Goal: Information Seeking & Learning: Learn about a topic

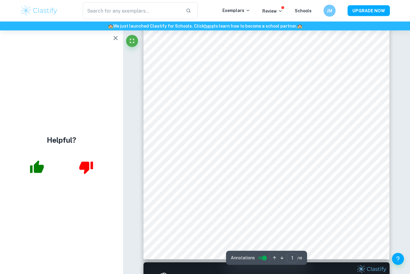
scroll to position [123, 0]
click at [116, 41] on icon "button" at bounding box center [115, 38] width 7 height 7
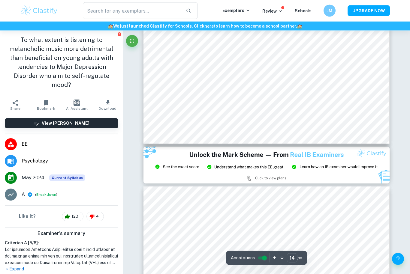
scroll to position [4912, 0]
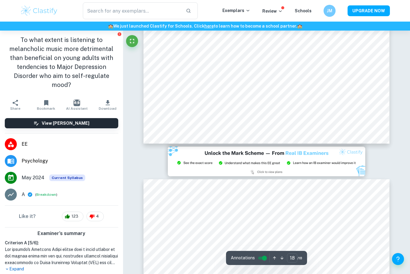
type input "4"
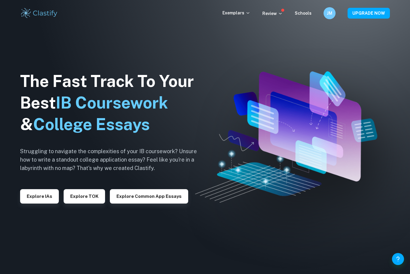
click at [51, 204] on button "Explore IAs" at bounding box center [39, 196] width 39 height 14
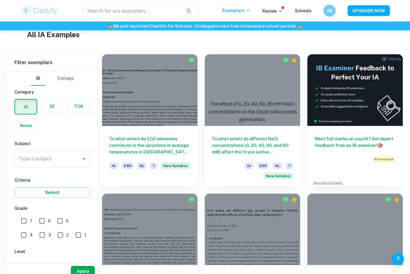
scroll to position [162, 0]
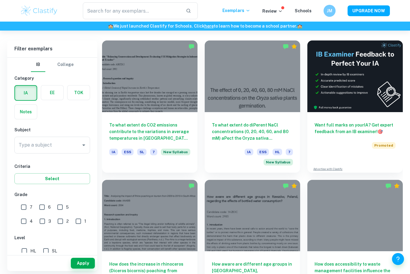
click at [55, 149] on input "Type a subject" at bounding box center [47, 145] width 61 height 11
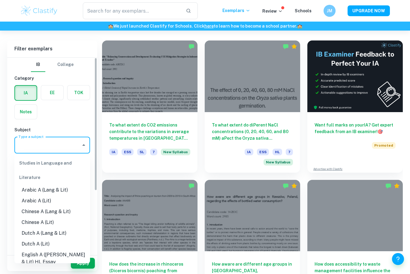
scroll to position [161, 0]
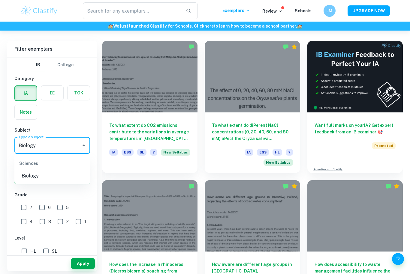
click at [54, 178] on li "Biology" at bounding box center [52, 176] width 76 height 11
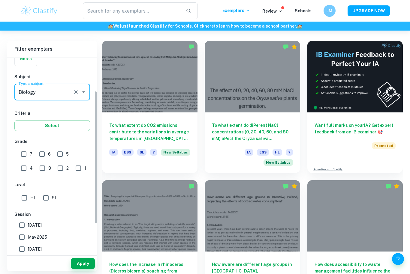
scroll to position [54, 0]
type input "Biology"
click at [28, 153] on input "7" at bounding box center [24, 153] width 12 height 12
checkbox input "true"
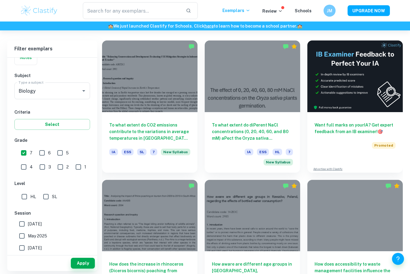
click at [28, 197] on input "HL" at bounding box center [24, 197] width 12 height 12
checkbox input "true"
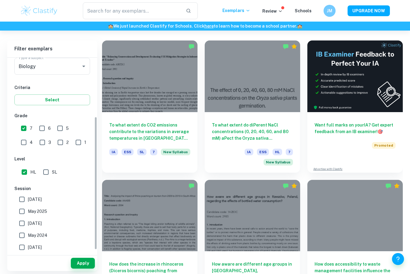
scroll to position [106, 0]
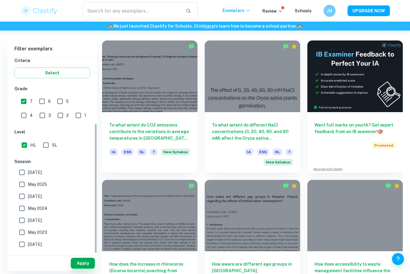
click at [44, 183] on span "May 2025" at bounding box center [37, 184] width 19 height 7
click at [28, 183] on input "May 2025" at bounding box center [22, 185] width 12 height 12
click at [44, 183] on span "May 2025" at bounding box center [37, 184] width 19 height 7
click at [28, 183] on input "May 2025" at bounding box center [22, 185] width 12 height 12
click at [27, 186] on input "May 2025" at bounding box center [22, 185] width 12 height 12
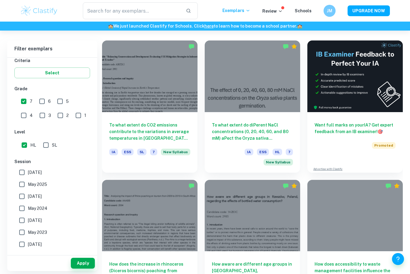
checkbox input "true"
click at [25, 199] on input "November 2024" at bounding box center [22, 197] width 12 height 12
checkbox input "true"
click at [27, 210] on input "May 2024" at bounding box center [22, 209] width 12 height 12
checkbox input "true"
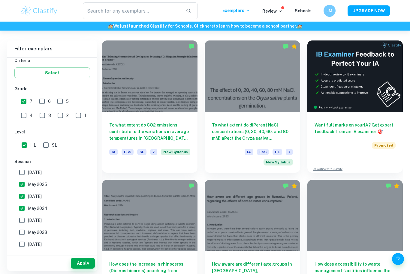
click at [26, 223] on input "November 2023" at bounding box center [22, 221] width 12 height 12
checkbox input "true"
click at [87, 269] on button "Apply" at bounding box center [83, 263] width 24 height 11
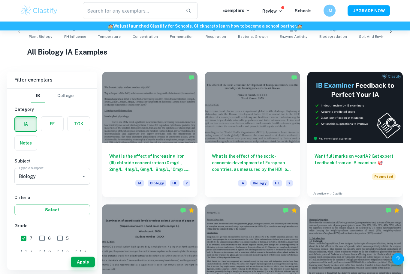
scroll to position [129, 0]
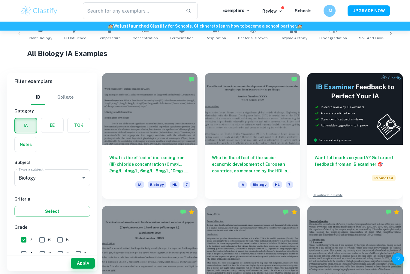
click at [281, 141] on div at bounding box center [252, 109] width 95 height 72
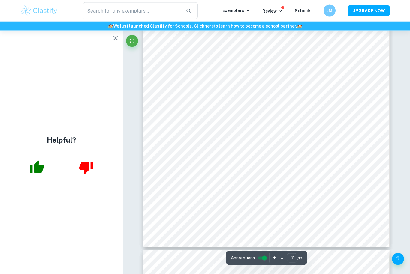
scroll to position [2324, 0]
click at [116, 39] on icon "button" at bounding box center [115, 38] width 4 height 4
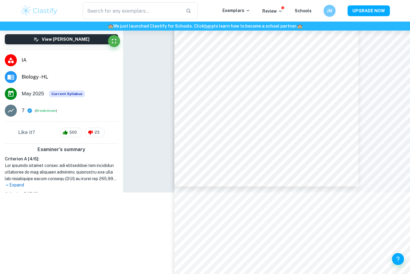
scroll to position [1181, 0]
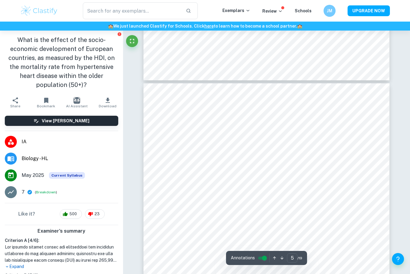
type input "4"
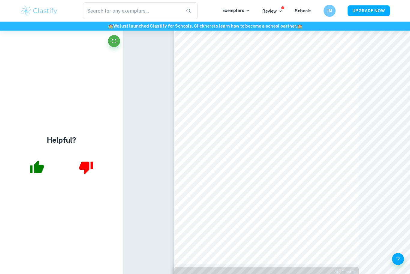
scroll to position [33, 0]
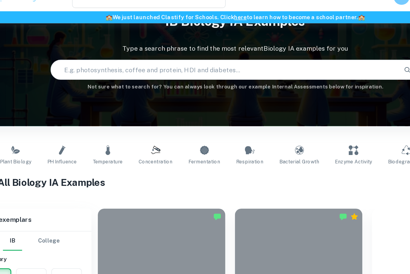
scroll to position [149, 0]
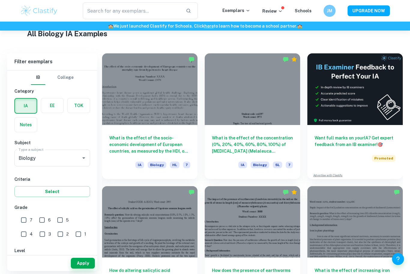
click at [170, 107] on div at bounding box center [149, 89] width 95 height 72
click at [267, 92] on div at bounding box center [252, 89] width 95 height 72
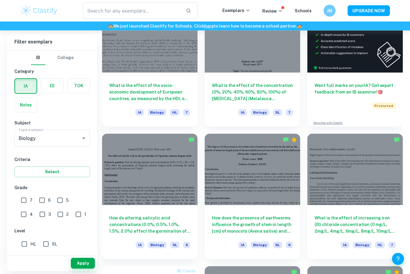
scroll to position [202, 0]
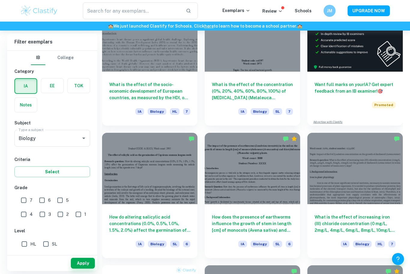
click at [180, 157] on div at bounding box center [149, 169] width 95 height 72
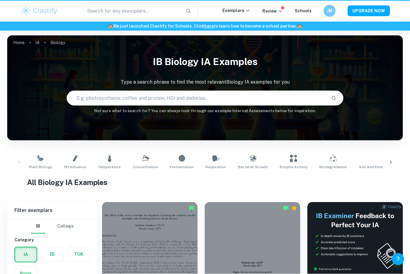
scroll to position [222, 0]
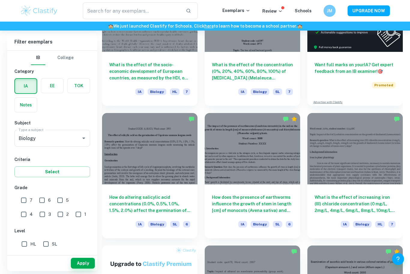
click at [25, 202] on input "7" at bounding box center [24, 200] width 12 height 12
checkbox input "true"
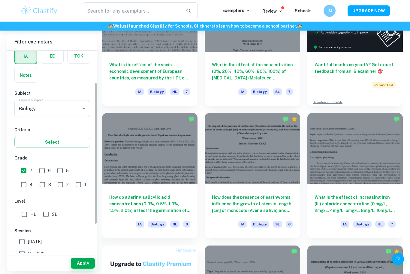
scroll to position [66, 0]
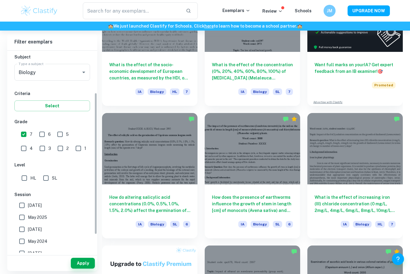
click at [27, 181] on input "HL" at bounding box center [24, 178] width 12 height 12
checkbox input "true"
click at [27, 223] on input "May 2025" at bounding box center [22, 218] width 12 height 12
checkbox input "false"
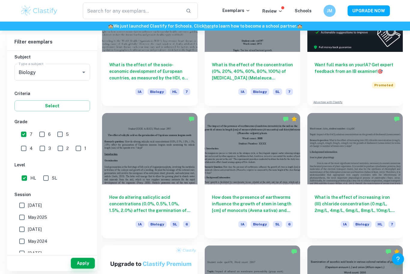
click at [38, 243] on span "May 2024" at bounding box center [38, 241] width 20 height 7
click at [28, 243] on input "May 2024" at bounding box center [22, 242] width 12 height 12
checkbox input "true"
click at [38, 231] on span "November 2024" at bounding box center [35, 229] width 14 height 7
click at [28, 231] on input "November 2024" at bounding box center [22, 230] width 12 height 12
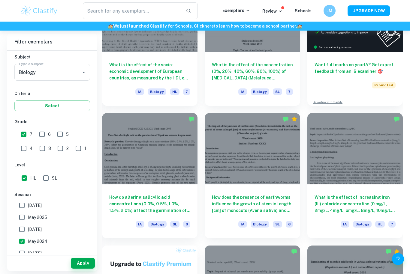
checkbox input "true"
click at [42, 218] on span "May 2025" at bounding box center [37, 217] width 19 height 7
click at [28, 218] on input "May 2025" at bounding box center [22, 218] width 12 height 12
checkbox input "true"
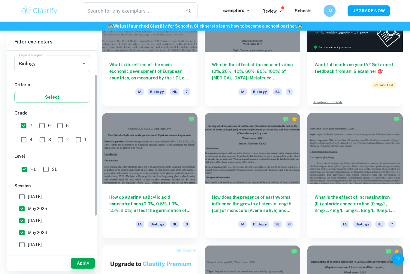
scroll to position [82, 0]
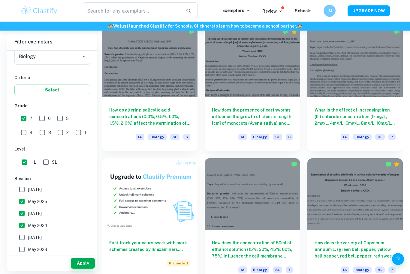
click at [90, 269] on button "Apply" at bounding box center [83, 263] width 24 height 11
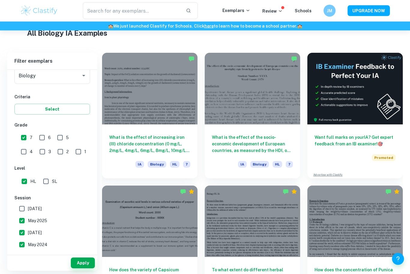
scroll to position [148, 0]
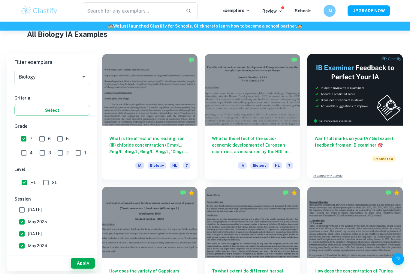
click at [176, 107] on div at bounding box center [149, 90] width 95 height 72
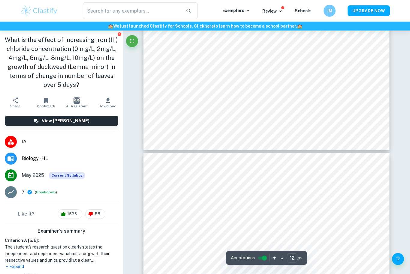
type input "11"
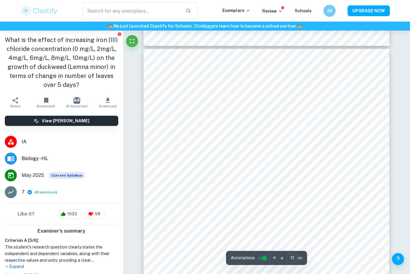
scroll to position [3614, 0]
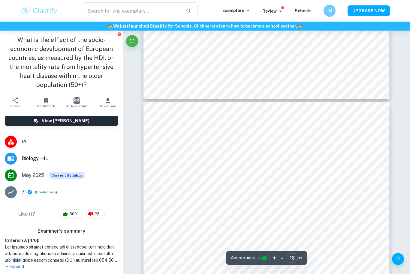
type input "15"
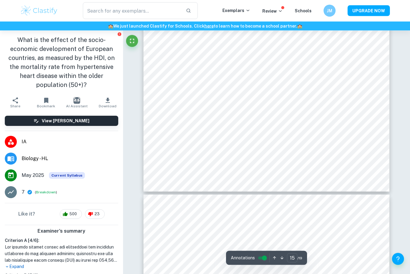
scroll to position [5223, 0]
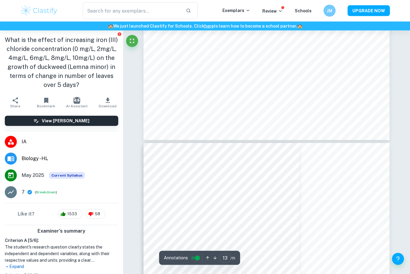
type input "12"
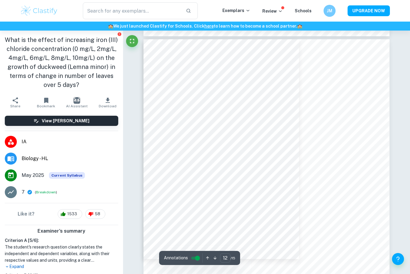
scroll to position [3958, 0]
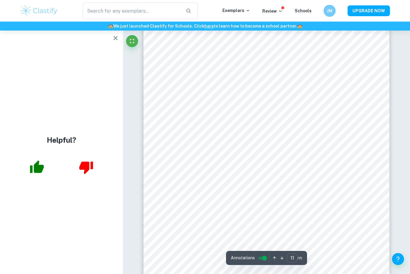
scroll to position [3717, 0]
click at [120, 38] on button "button" at bounding box center [116, 38] width 12 height 12
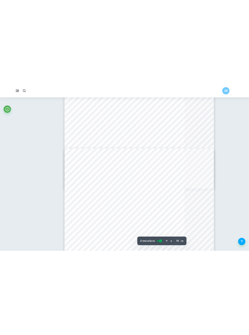
scroll to position [3706, 0]
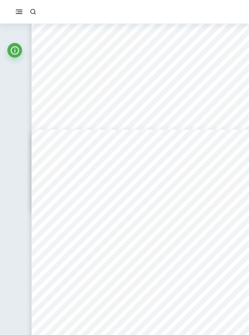
type input "4"
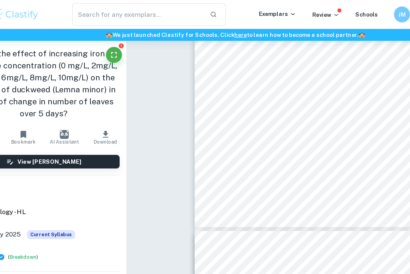
scroll to position [996, 0]
